Goal: Submit feedback/report problem

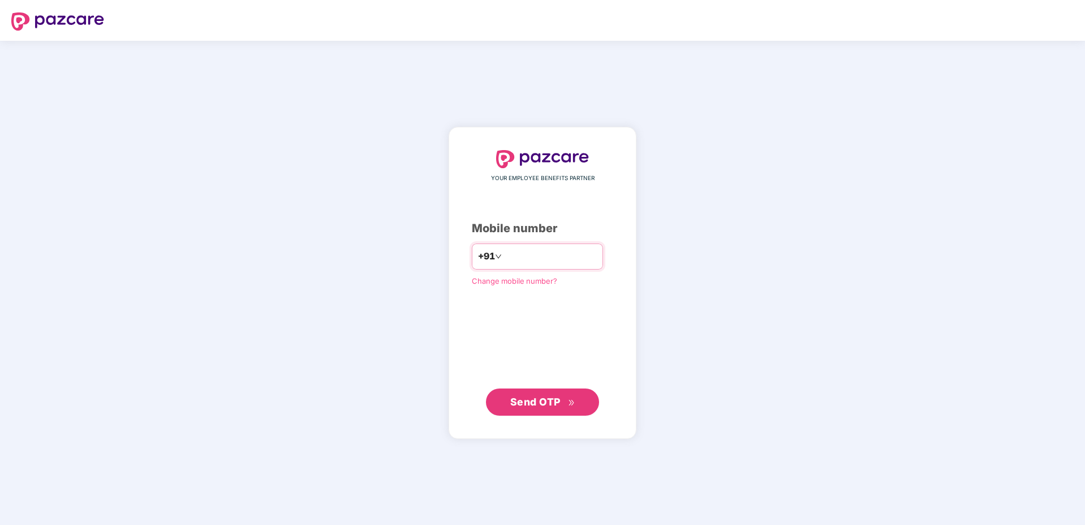
type input "**********"
click at [554, 403] on span "Send OTP" at bounding box center [535, 402] width 50 height 12
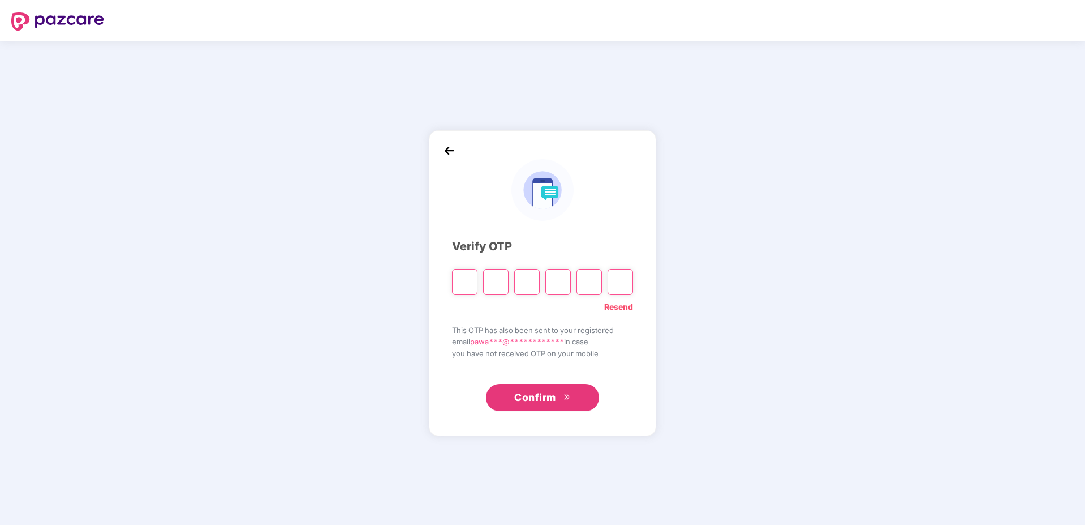
type input "*"
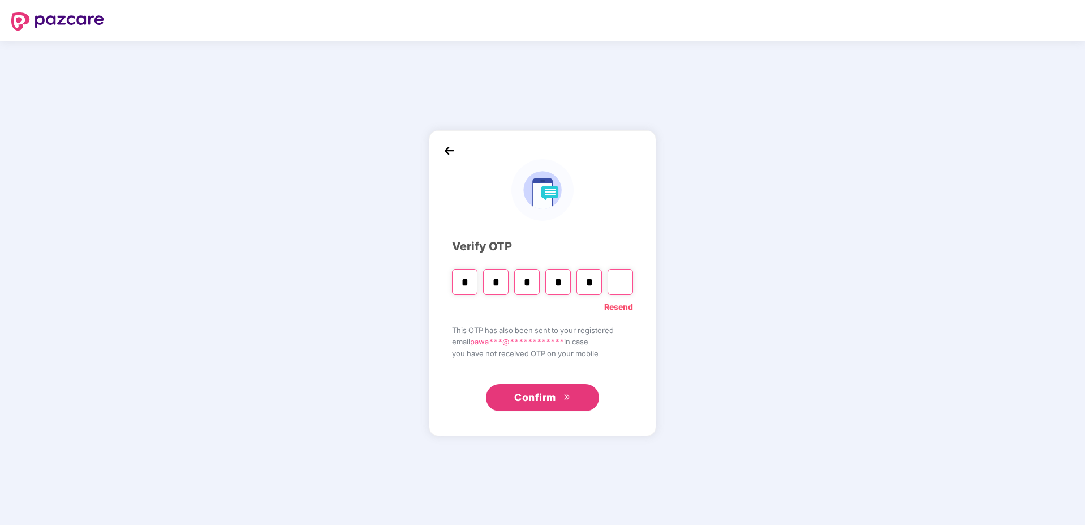
type input "*"
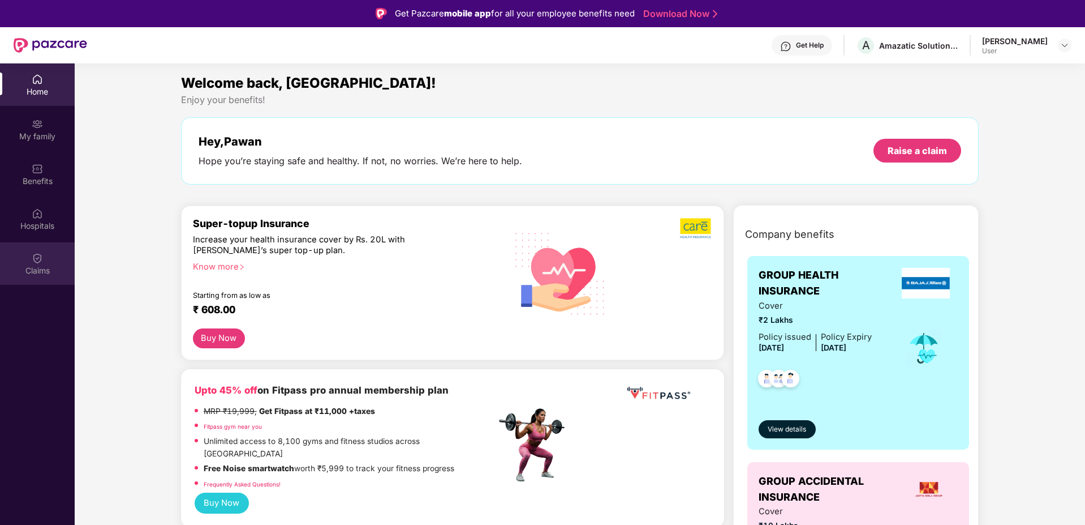
click at [39, 261] on img at bounding box center [37, 257] width 11 height 11
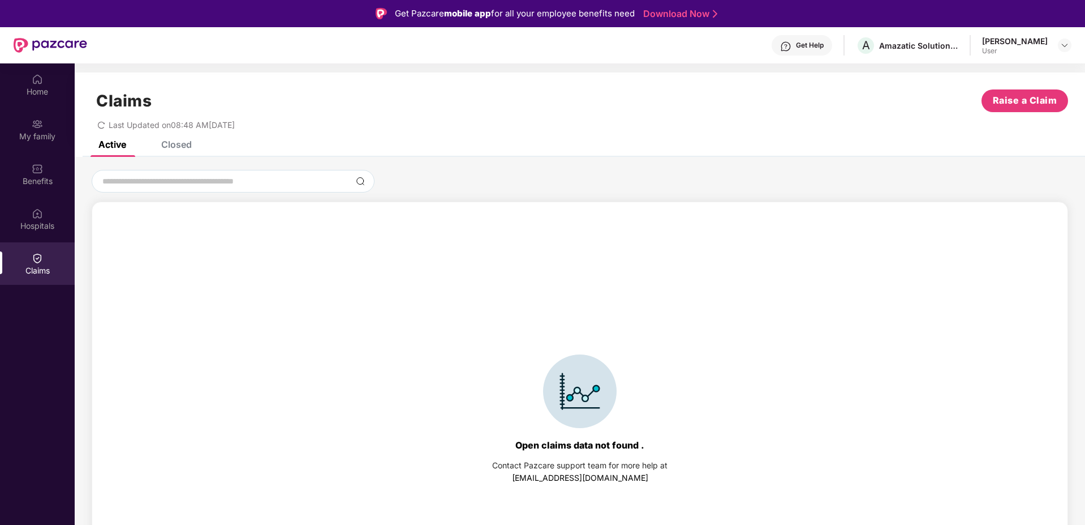
click at [177, 144] on div "Closed" at bounding box center [176, 144] width 31 height 11
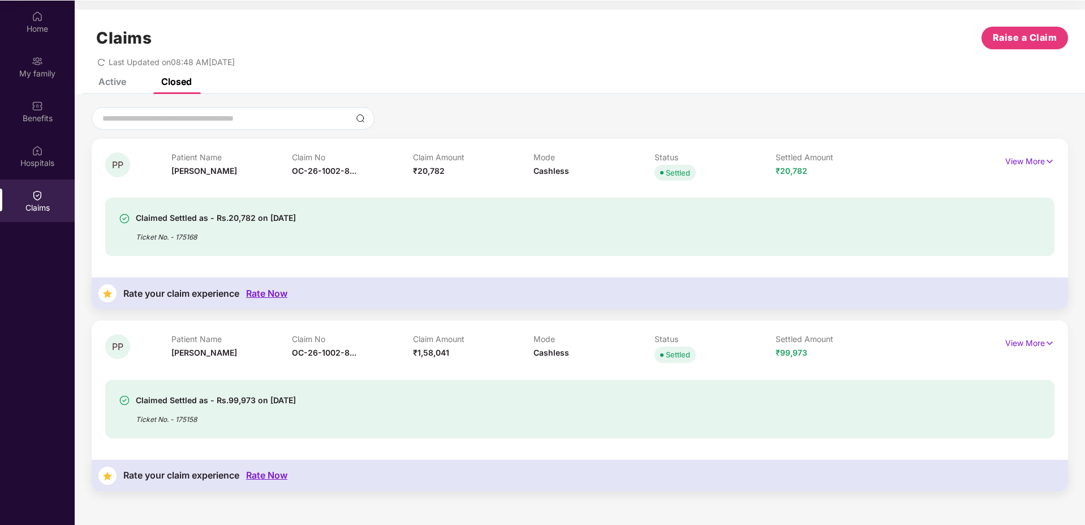
scroll to position [63, 0]
click at [281, 292] on div "Rate Now" at bounding box center [266, 292] width 41 height 11
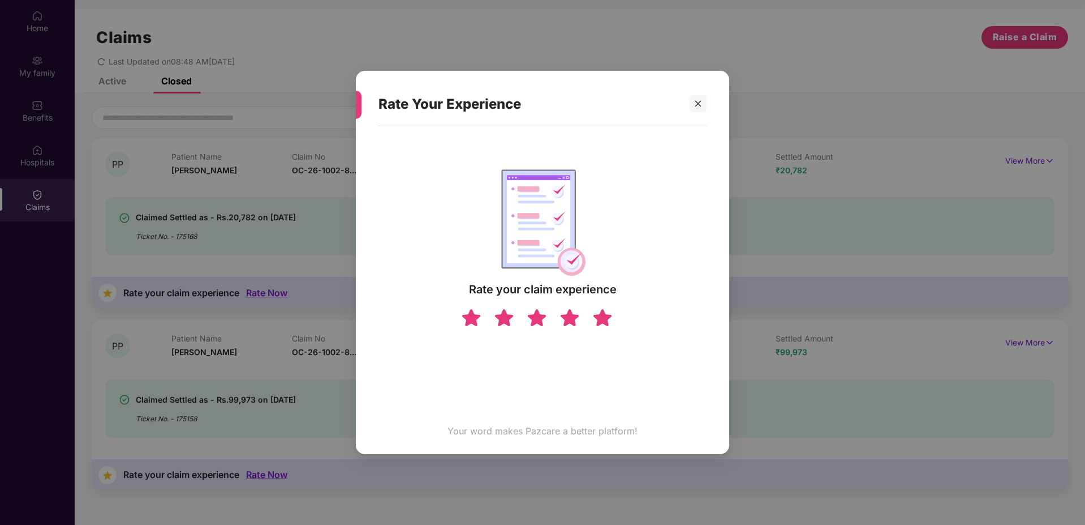
click at [603, 315] on img at bounding box center [603, 317] width 22 height 20
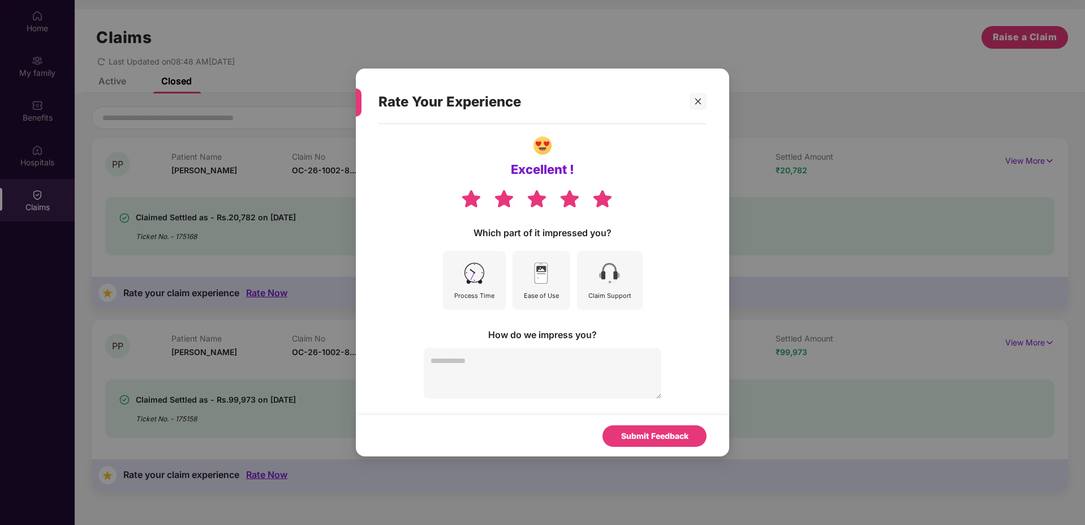
click at [469, 284] on img at bounding box center [474, 272] width 25 height 25
click at [547, 284] on img at bounding box center [541, 272] width 25 height 25
click at [612, 280] on img at bounding box center [609, 272] width 25 height 25
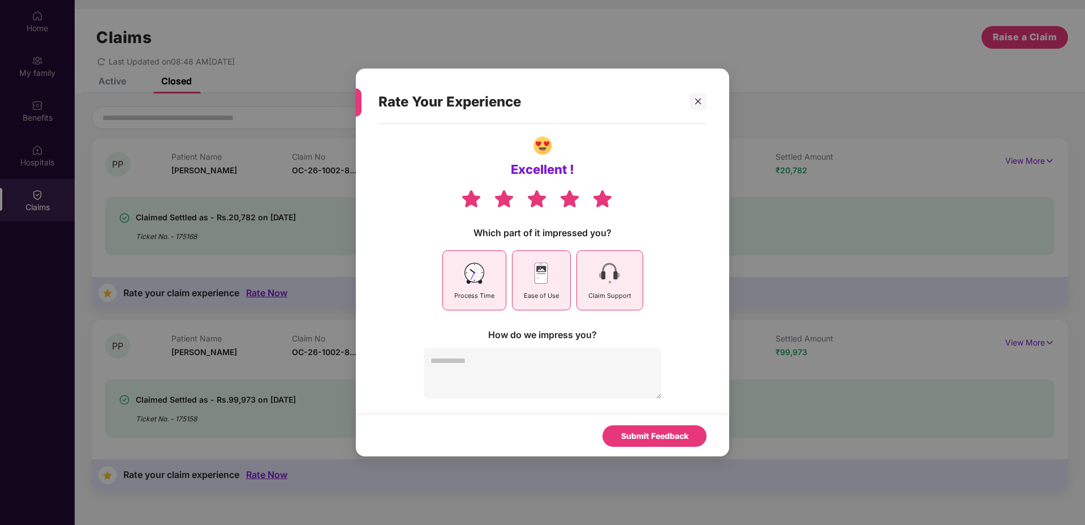
click at [462, 367] on textarea at bounding box center [543, 372] width 238 height 51
paste textarea "**********"
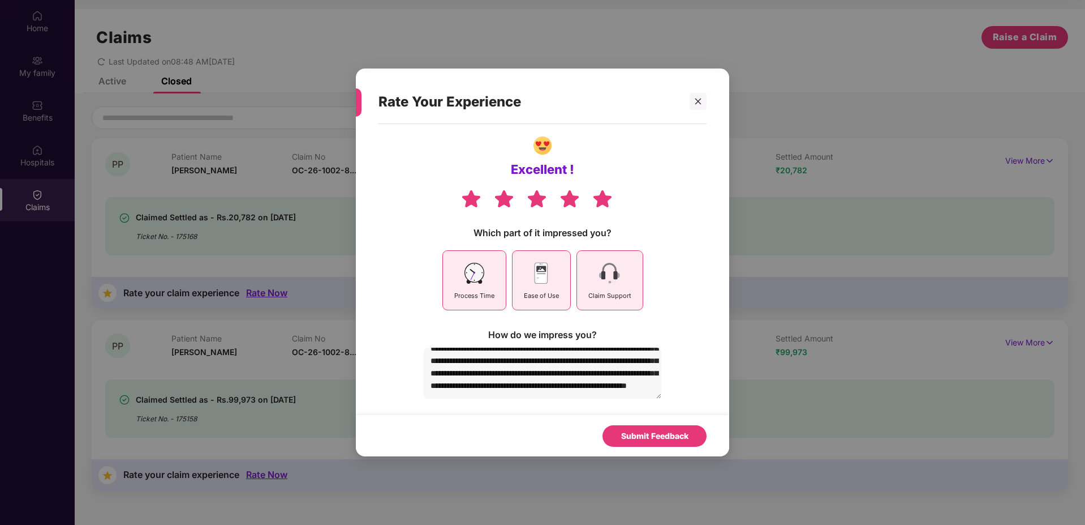
scroll to position [62, 0]
type textarea "**********"
click at [655, 439] on div "Submit Feedback" at bounding box center [654, 435] width 67 height 12
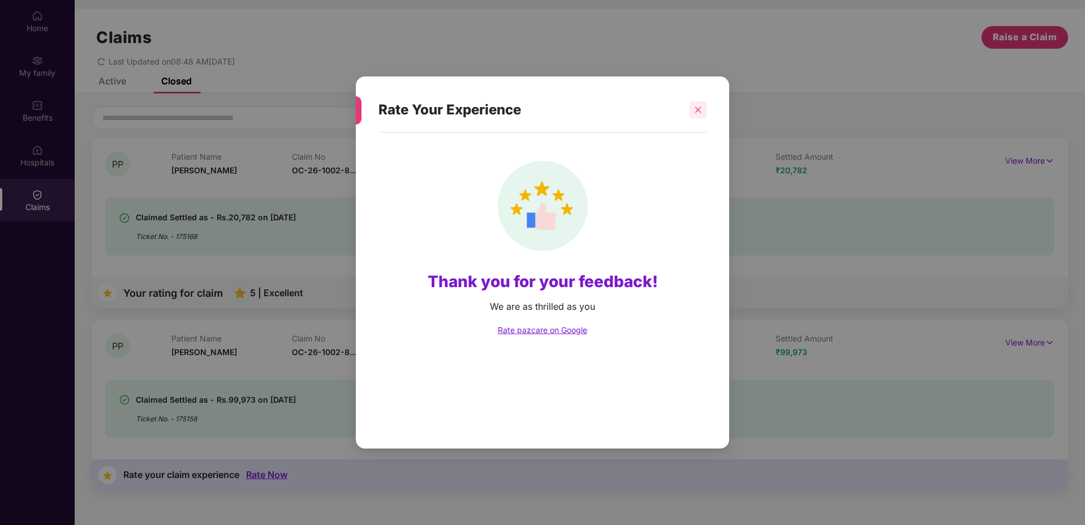
click at [697, 108] on icon "close" at bounding box center [698, 110] width 8 height 8
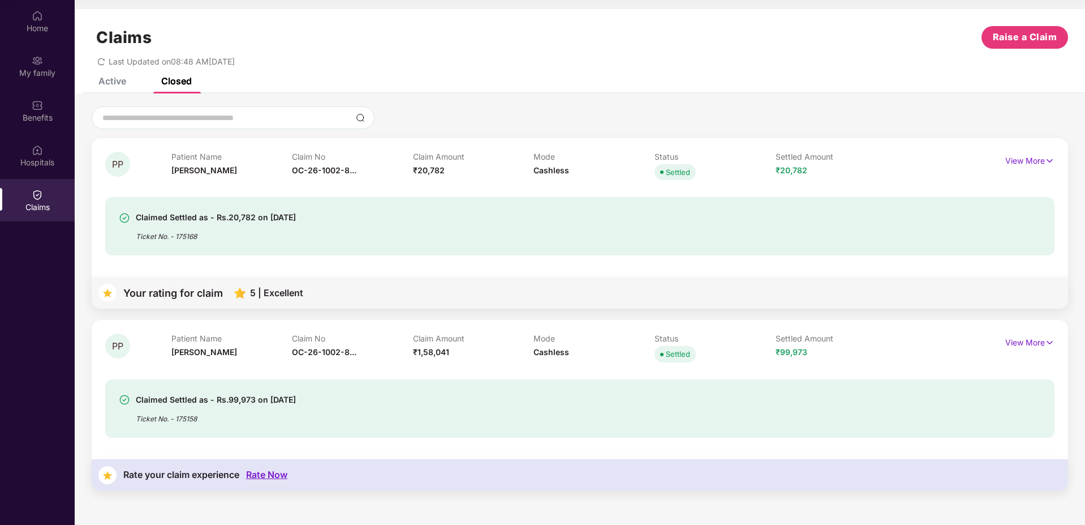
click at [264, 475] on div "Rate Now" at bounding box center [266, 474] width 41 height 11
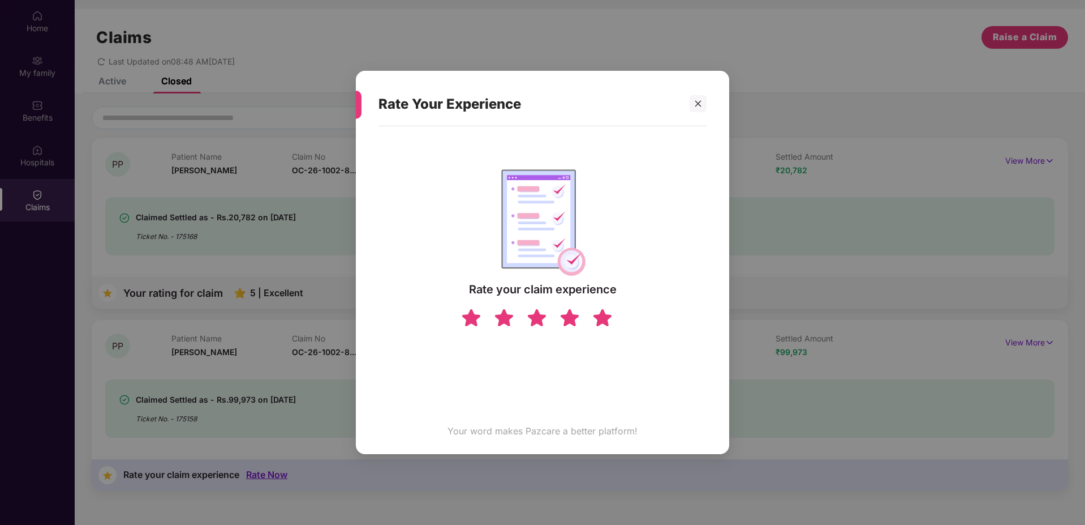
click at [603, 316] on img at bounding box center [603, 317] width 22 height 20
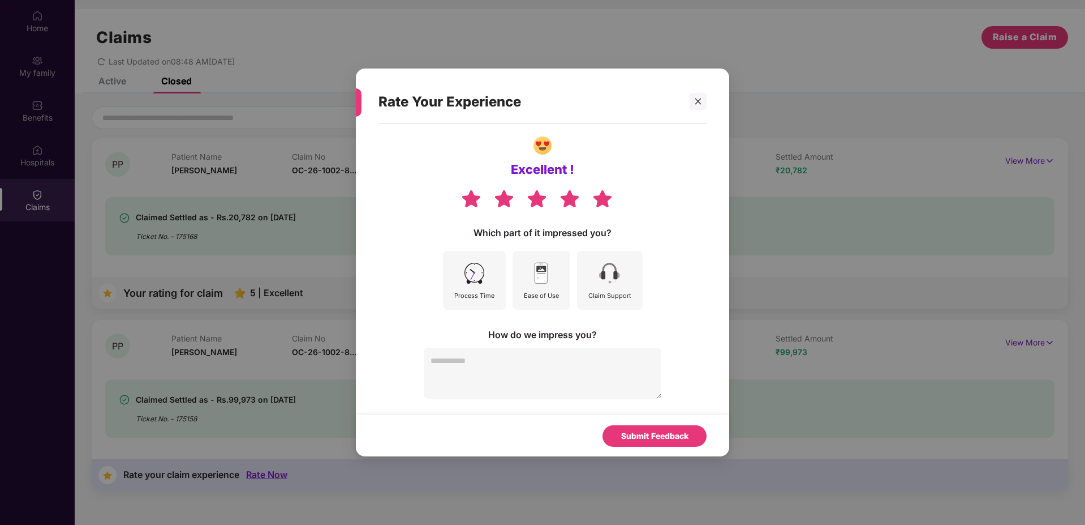
click at [475, 273] on img at bounding box center [474, 272] width 25 height 25
drag, startPoint x: 534, startPoint y: 280, endPoint x: 646, endPoint y: 291, distance: 112.6
click at [534, 280] on img at bounding box center [541, 272] width 25 height 25
click at [613, 282] on img at bounding box center [609, 272] width 25 height 25
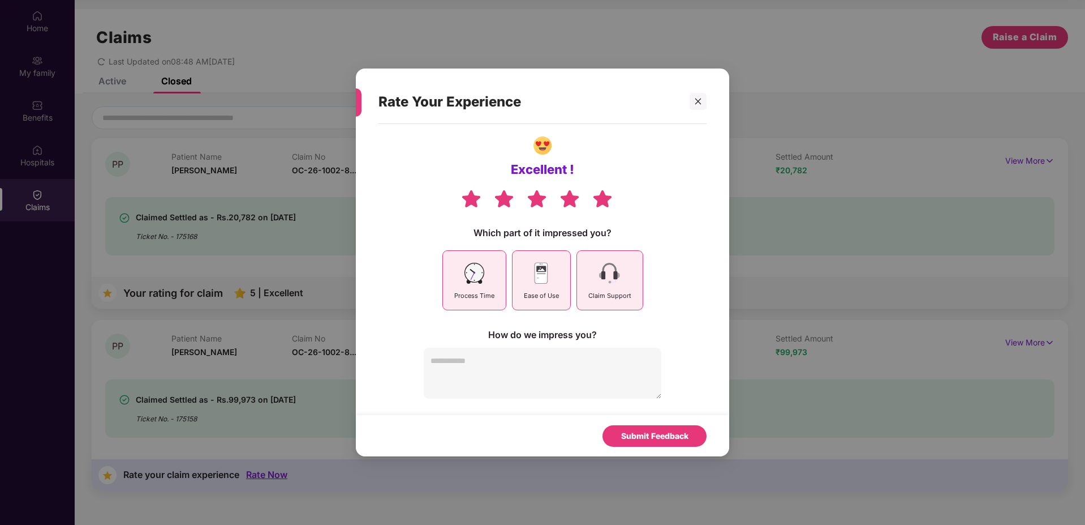
click at [551, 363] on textarea at bounding box center [543, 372] width 238 height 51
paste textarea "**********"
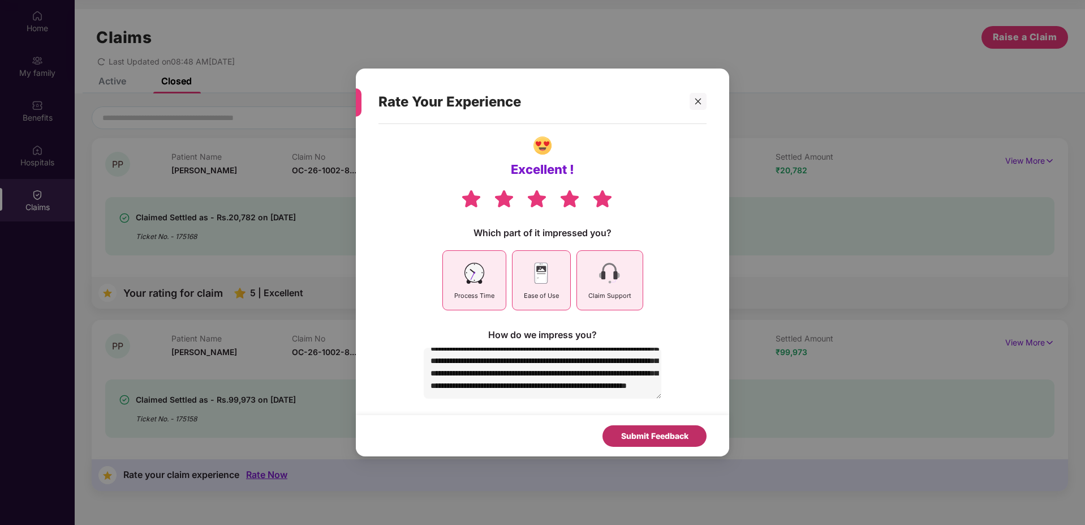
type textarea "**********"
click at [650, 436] on div "Submit Feedback" at bounding box center [654, 435] width 67 height 12
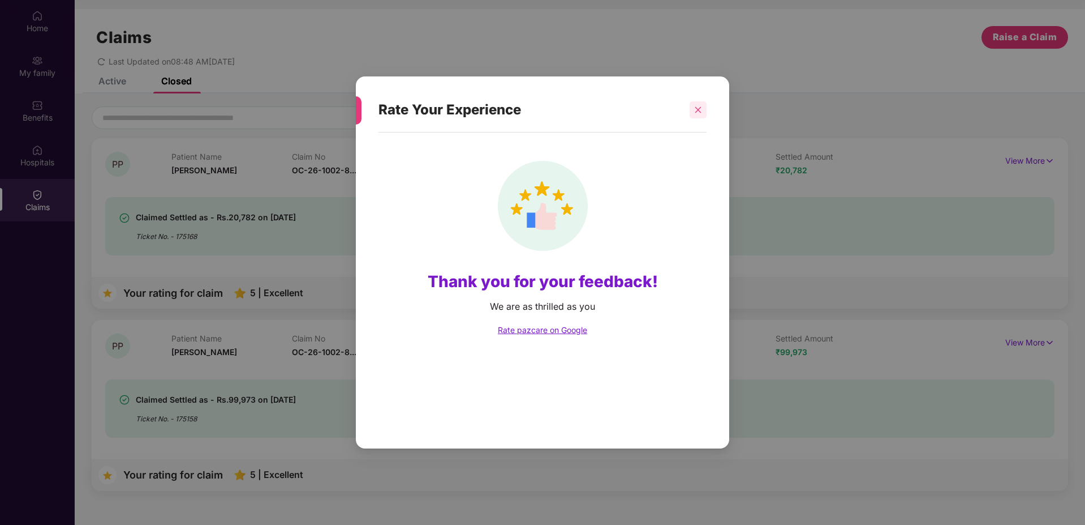
click at [703, 108] on div at bounding box center [698, 109] width 17 height 17
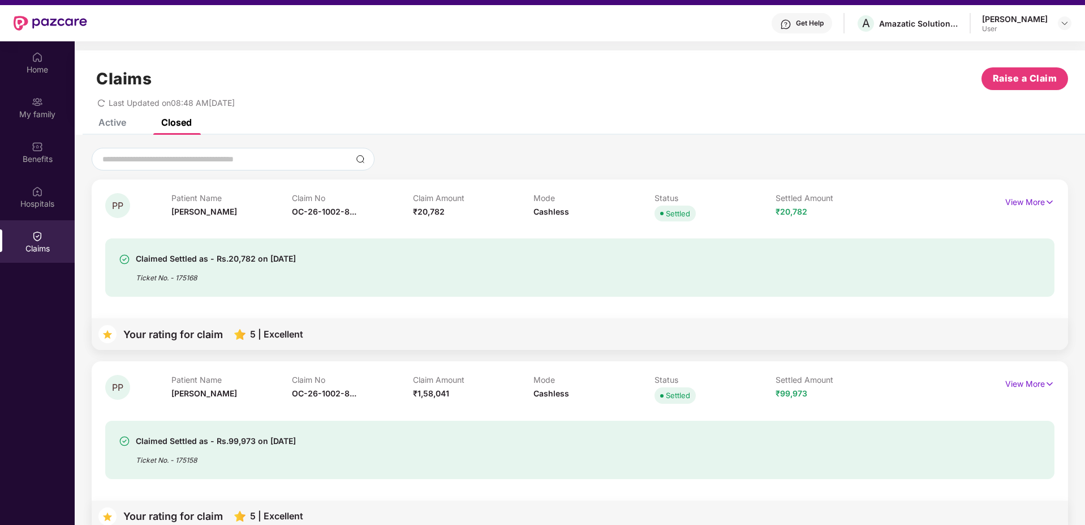
scroll to position [0, 0]
